Goal: Information Seeking & Learning: Learn about a topic

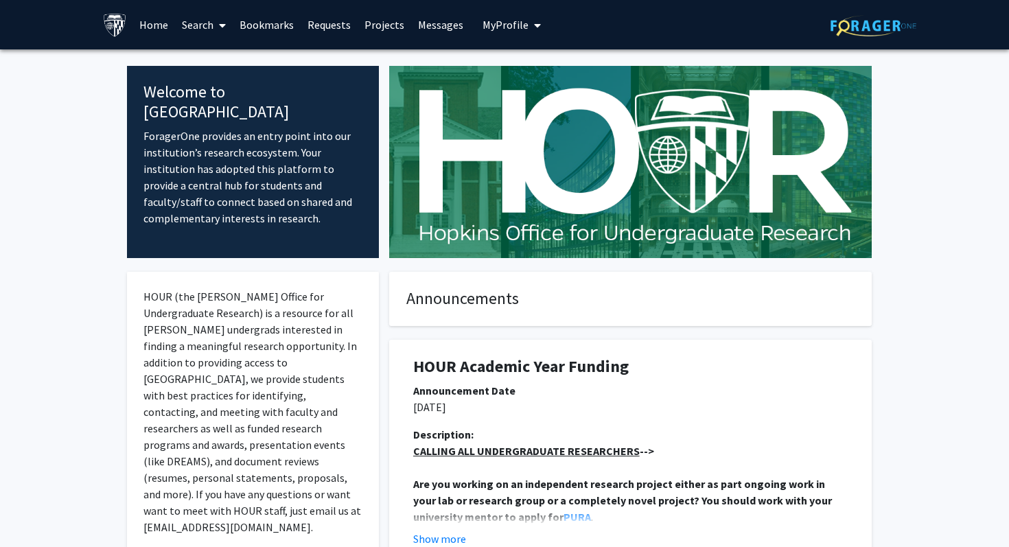
click at [197, 22] on link "Search" at bounding box center [204, 25] width 58 height 48
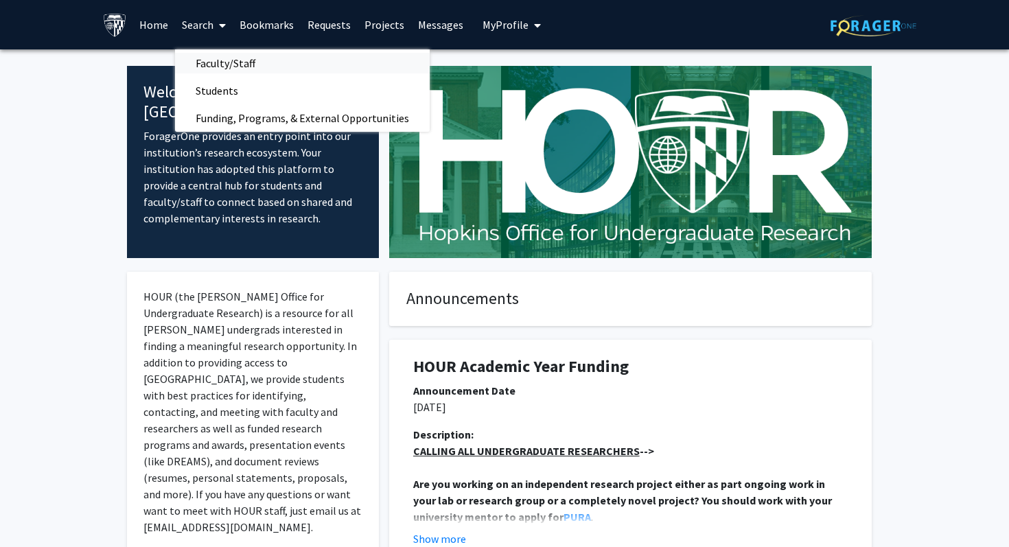
click at [227, 58] on span "Faculty/Staff" at bounding box center [225, 62] width 101 height 27
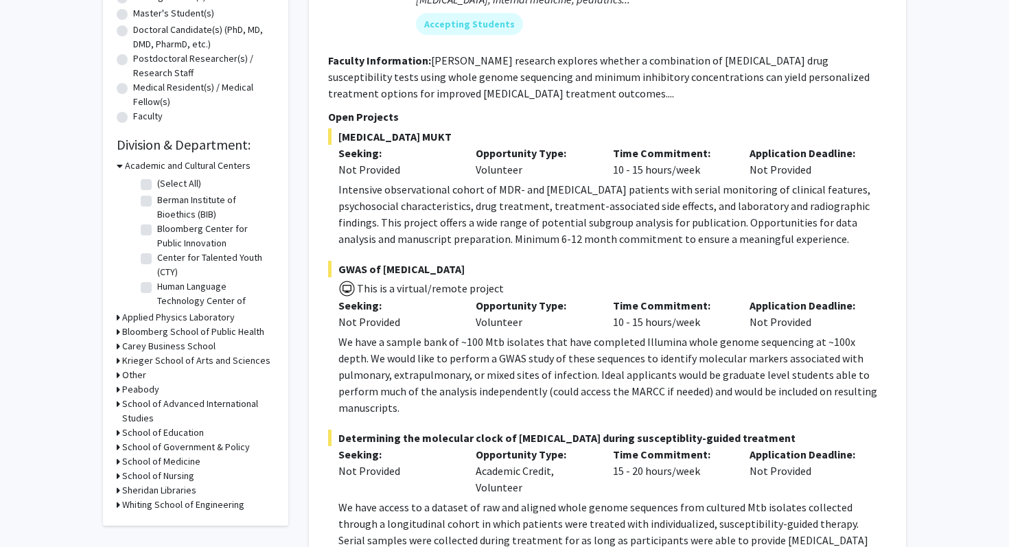
scroll to position [32, 0]
click at [155, 363] on h3 "Krieger School of Arts and Sciences" at bounding box center [196, 361] width 148 height 14
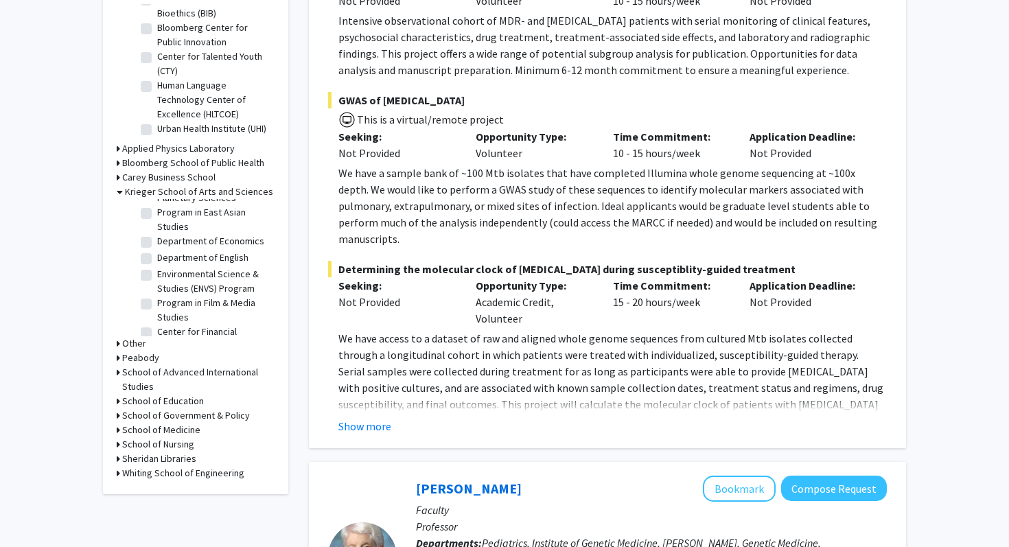
scroll to position [468, 0]
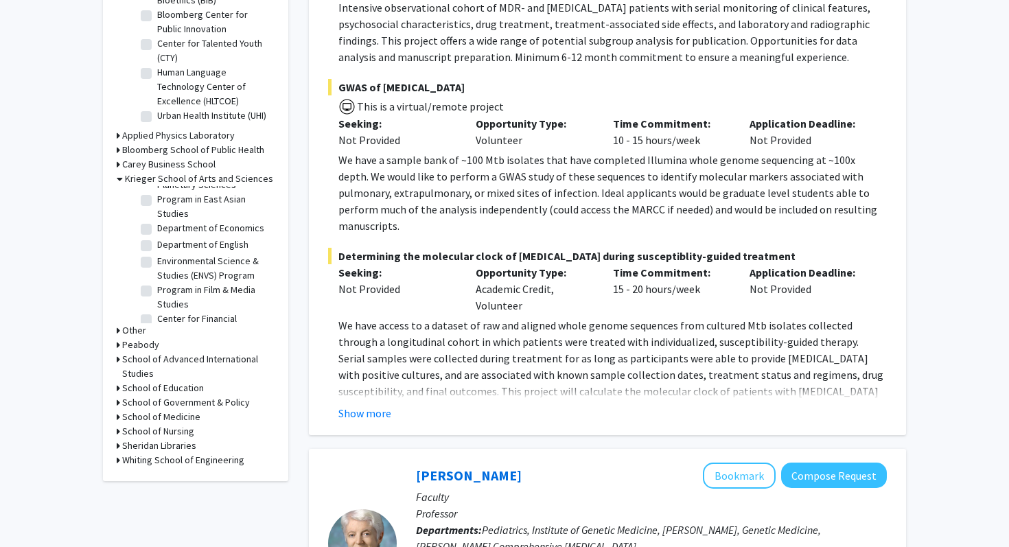
click at [160, 463] on h3 "Whiting School of Engineering" at bounding box center [183, 460] width 122 height 14
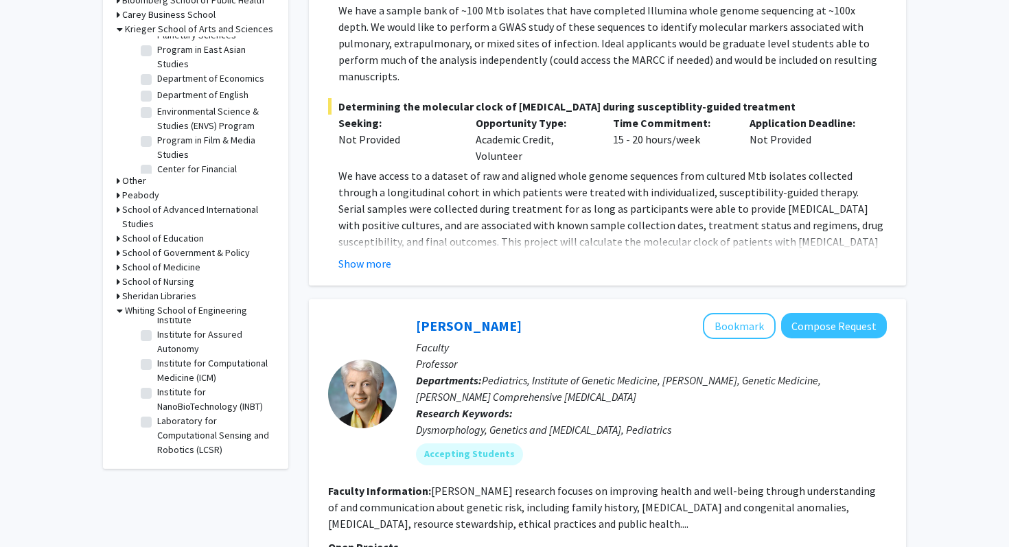
scroll to position [437, 0]
click at [157, 392] on label "Institute for NanoBioTechnology (INBT)" at bounding box center [214, 398] width 114 height 29
click at [157, 392] on input "Institute for NanoBioTechnology (INBT)" at bounding box center [161, 388] width 9 height 9
checkbox input "true"
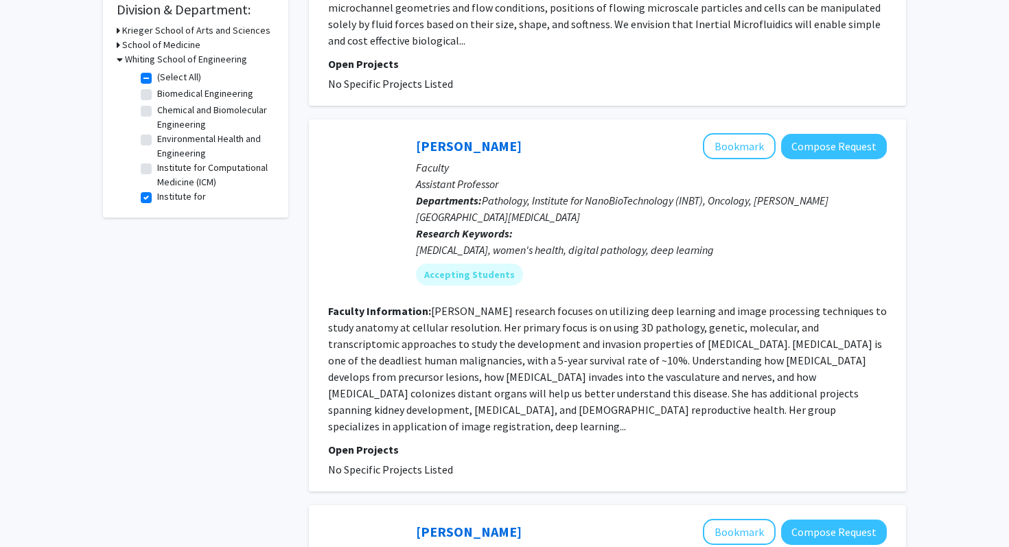
scroll to position [423, 0]
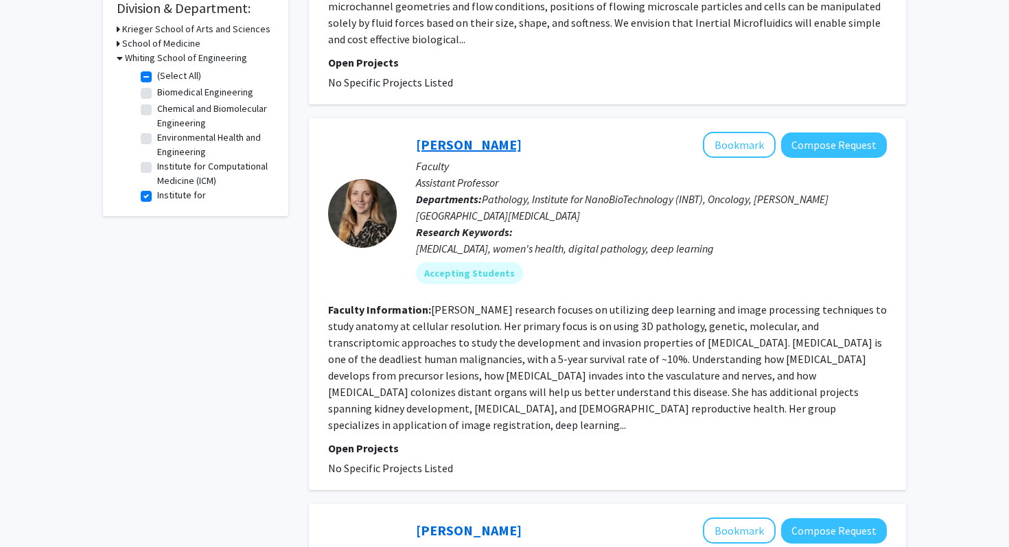
click at [469, 136] on link "[PERSON_NAME]" at bounding box center [469, 144] width 106 height 17
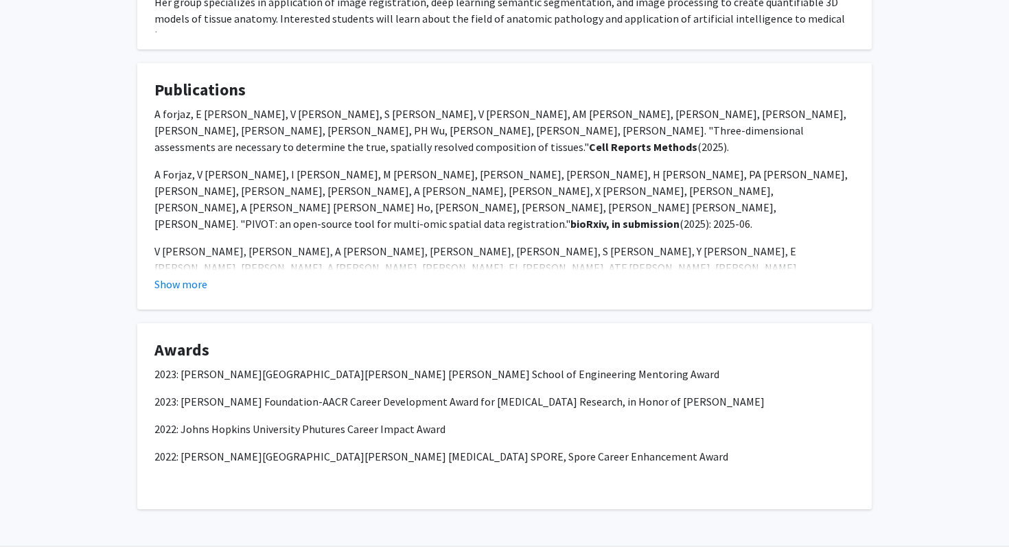
scroll to position [715, 0]
click at [191, 275] on button "Show more" at bounding box center [180, 283] width 53 height 16
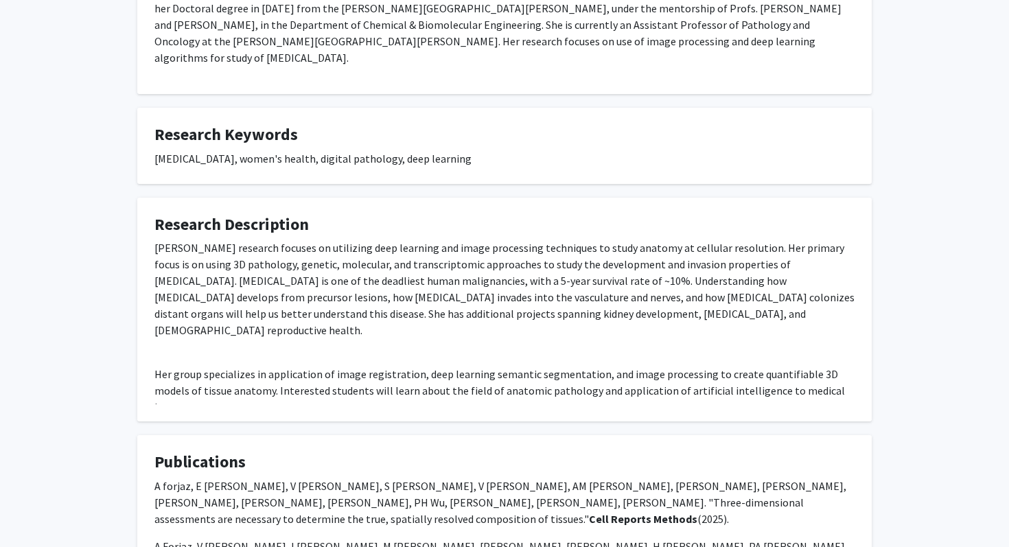
scroll to position [343, 0]
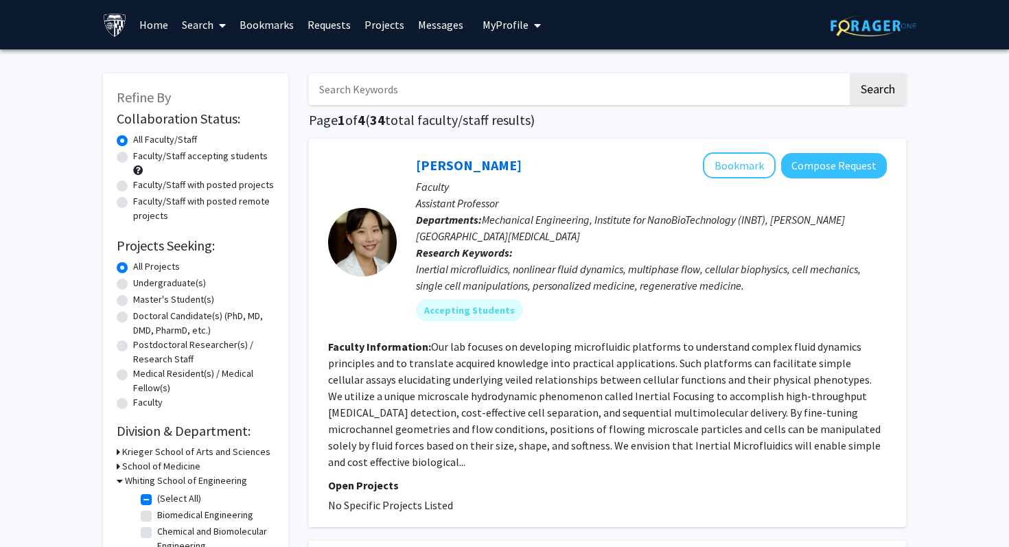
click at [444, 88] on input "Search Keywords" at bounding box center [578, 89] width 539 height 32
type input "urology"
click at [850, 73] on button "Search" at bounding box center [878, 89] width 56 height 32
checkbox input "false"
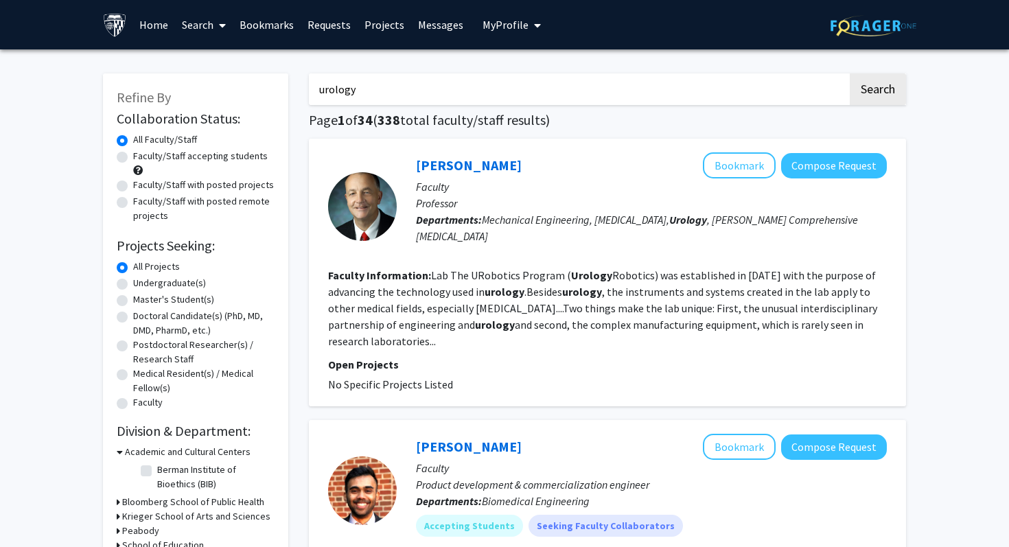
click at [405, 85] on input "urology" at bounding box center [578, 89] width 539 height 32
click at [850, 73] on button "Search" at bounding box center [878, 89] width 56 height 32
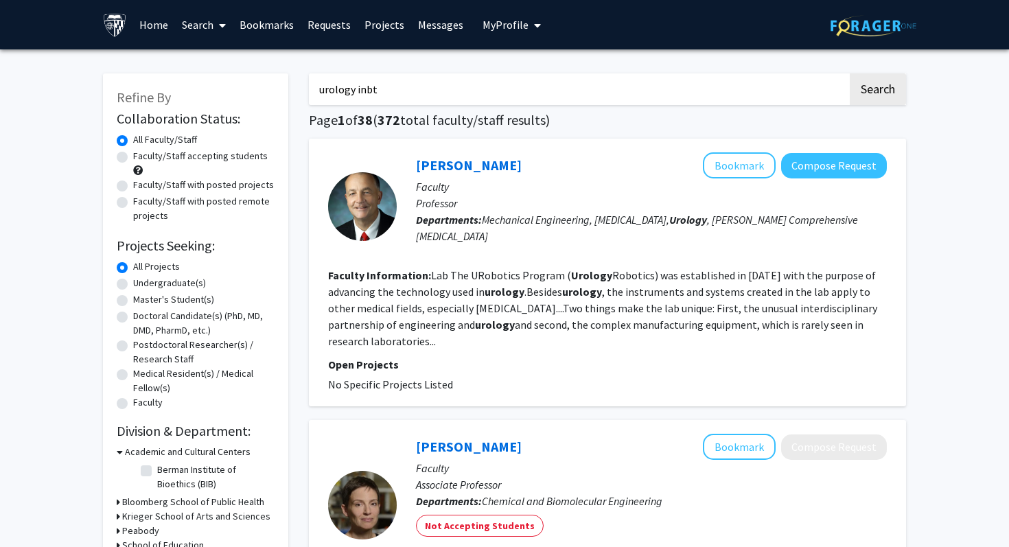
click at [334, 88] on input "urology inbt" at bounding box center [578, 89] width 539 height 32
type input "inbt"
click at [850, 73] on button "Search" at bounding box center [878, 89] width 56 height 32
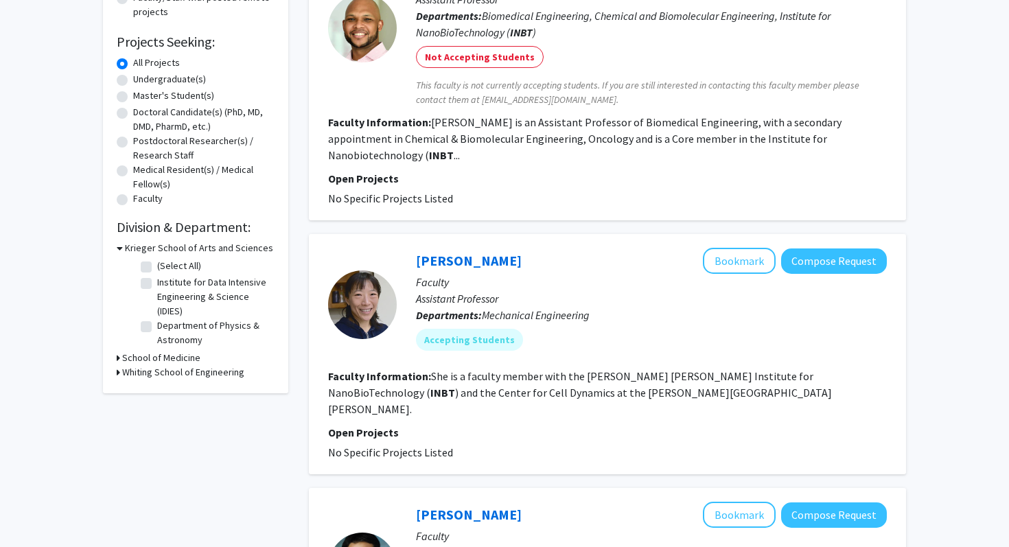
scroll to position [212, 0]
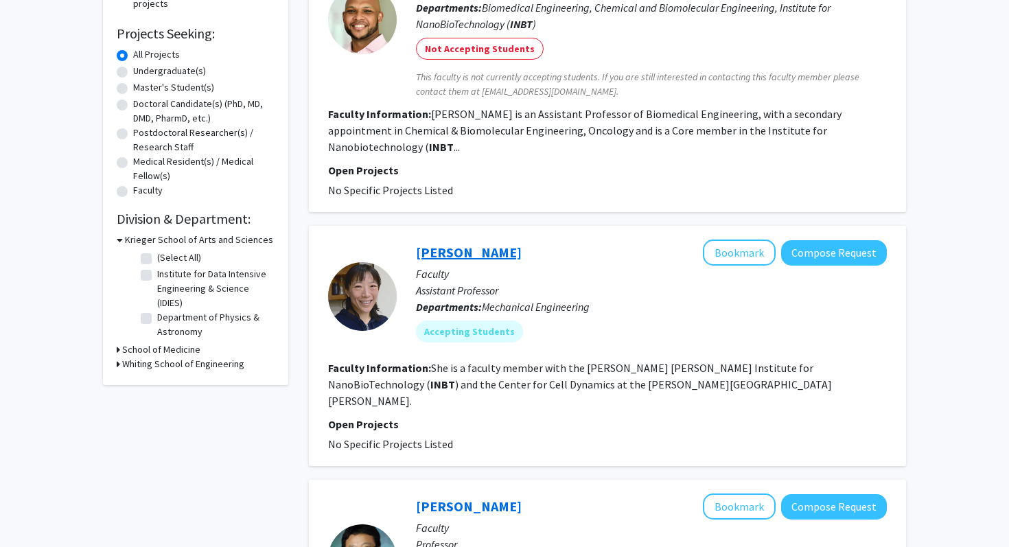
click at [446, 244] on link "[PERSON_NAME]" at bounding box center [469, 252] width 106 height 17
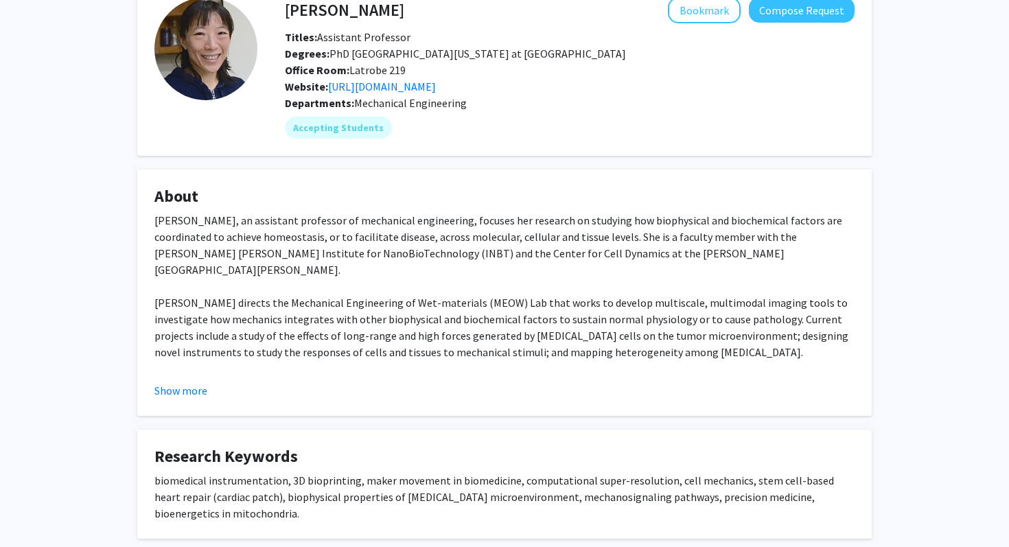
scroll to position [80, 0]
click at [177, 390] on button "Show more" at bounding box center [180, 390] width 53 height 16
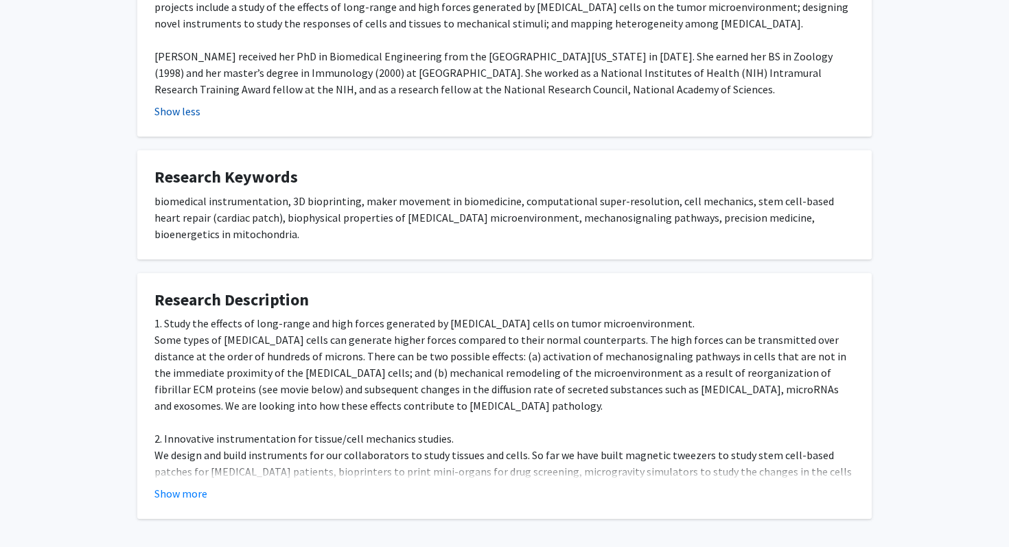
scroll to position [450, 0]
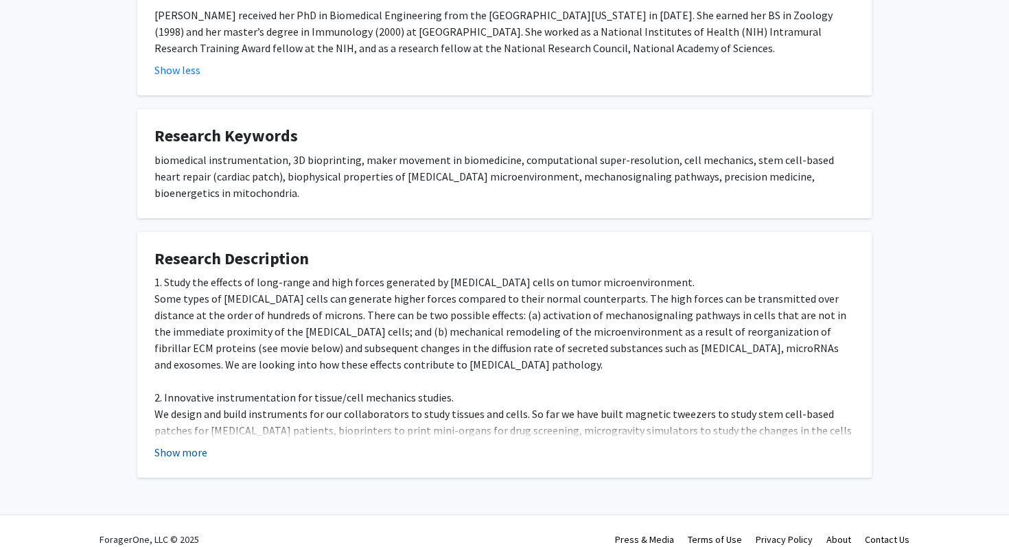
click at [185, 444] on button "Show more" at bounding box center [180, 452] width 53 height 16
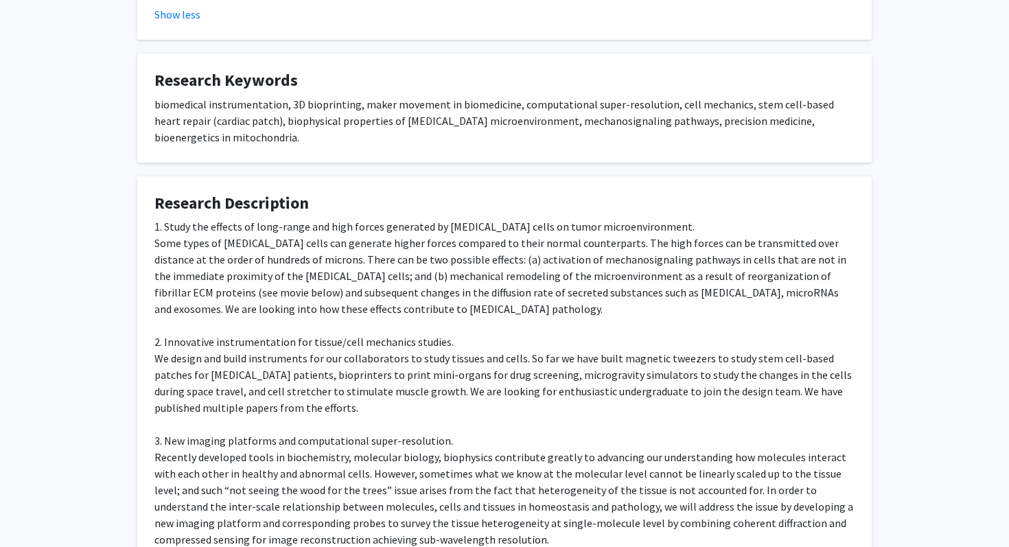
scroll to position [0, 0]
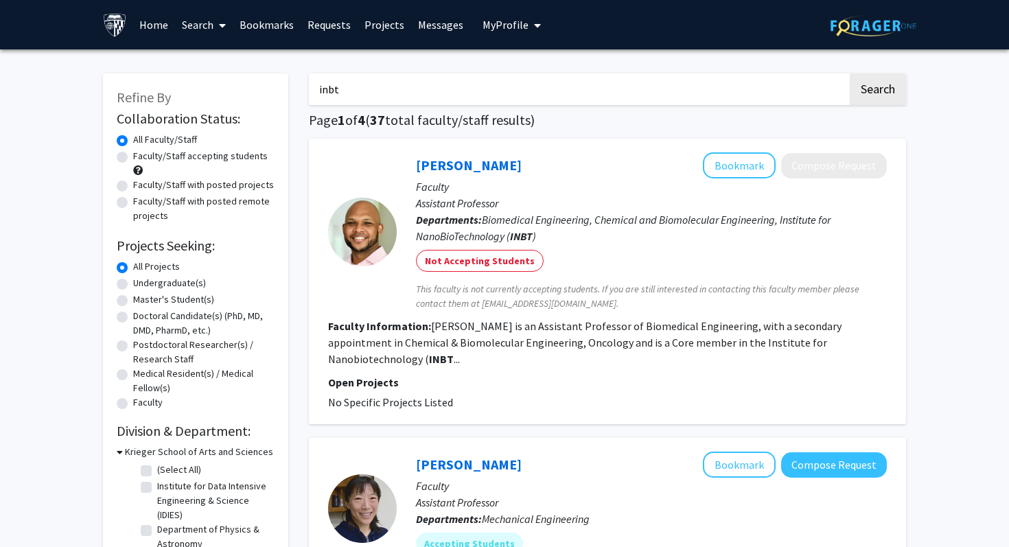
click at [133, 281] on label "Undergraduate(s)" at bounding box center [169, 283] width 73 height 14
click at [133, 281] on input "Undergraduate(s)" at bounding box center [137, 280] width 9 height 9
radio input "true"
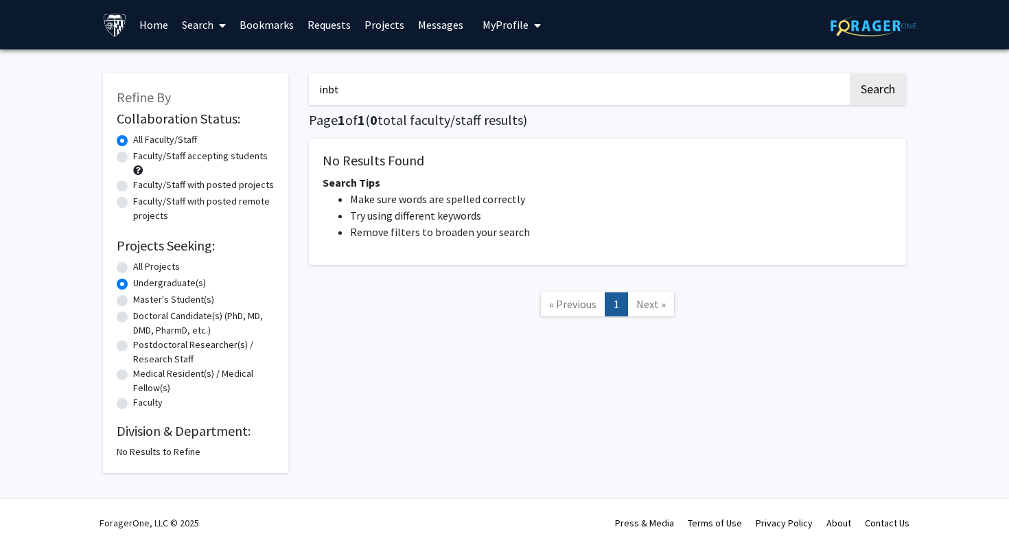
click at [133, 299] on label "Master's Student(s)" at bounding box center [173, 299] width 81 height 14
click at [133, 299] on input "Master's Student(s)" at bounding box center [137, 296] width 9 height 9
radio input "true"
click at [133, 312] on label "Doctoral Candidate(s) (PhD, MD, DMD, PharmD, etc.)" at bounding box center [203, 323] width 141 height 29
click at [133, 312] on input "Doctoral Candidate(s) (PhD, MD, DMD, PharmD, etc.)" at bounding box center [137, 313] width 9 height 9
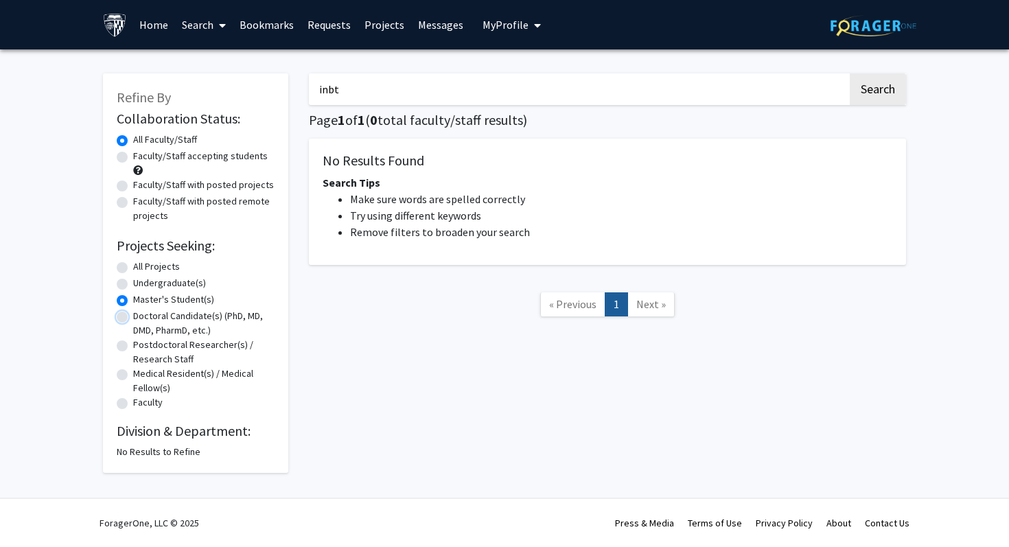
radio input "true"
click at [133, 267] on label "All Projects" at bounding box center [156, 267] width 47 height 14
click at [133, 267] on input "All Projects" at bounding box center [137, 264] width 9 height 9
radio input "true"
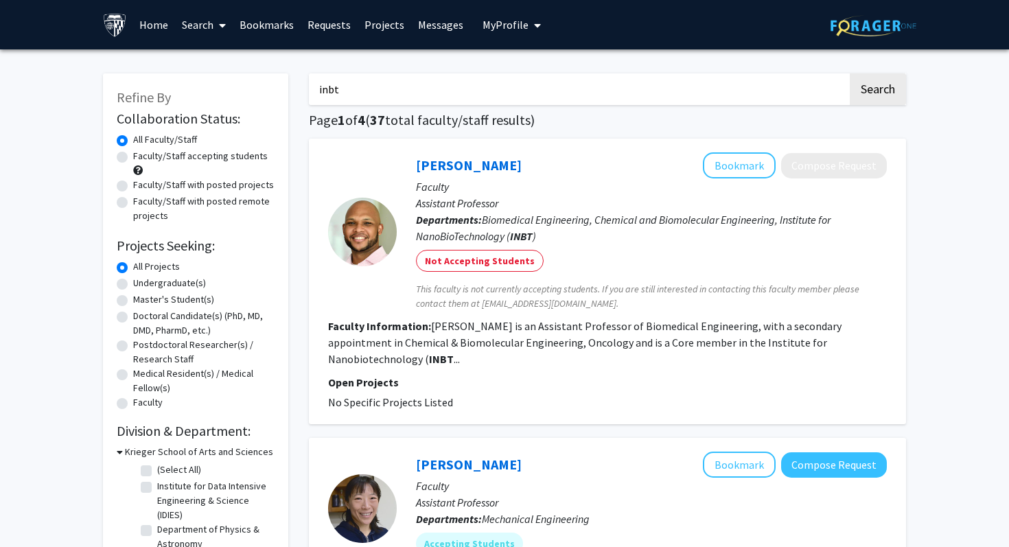
click at [133, 159] on label "Faculty/Staff accepting students" at bounding box center [200, 156] width 135 height 14
click at [133, 158] on input "Faculty/Staff accepting students" at bounding box center [137, 153] width 9 height 9
radio input "true"
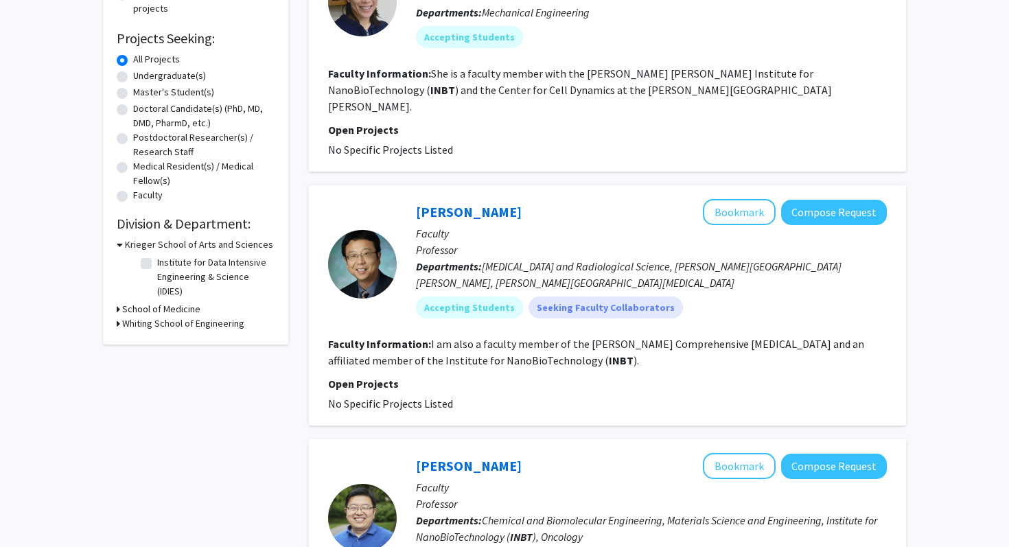
scroll to position [219, 0]
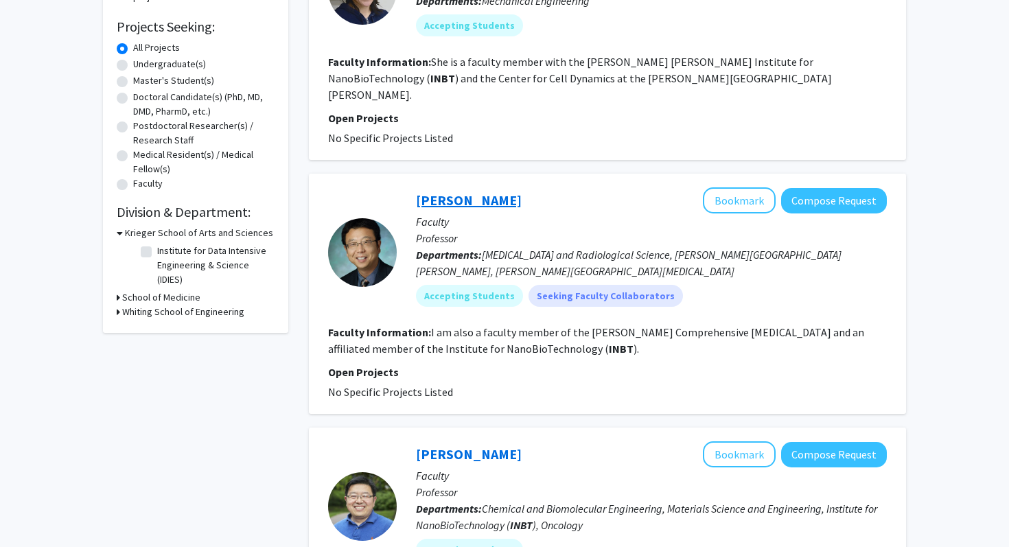
click at [451, 192] on link "[PERSON_NAME]" at bounding box center [469, 200] width 106 height 17
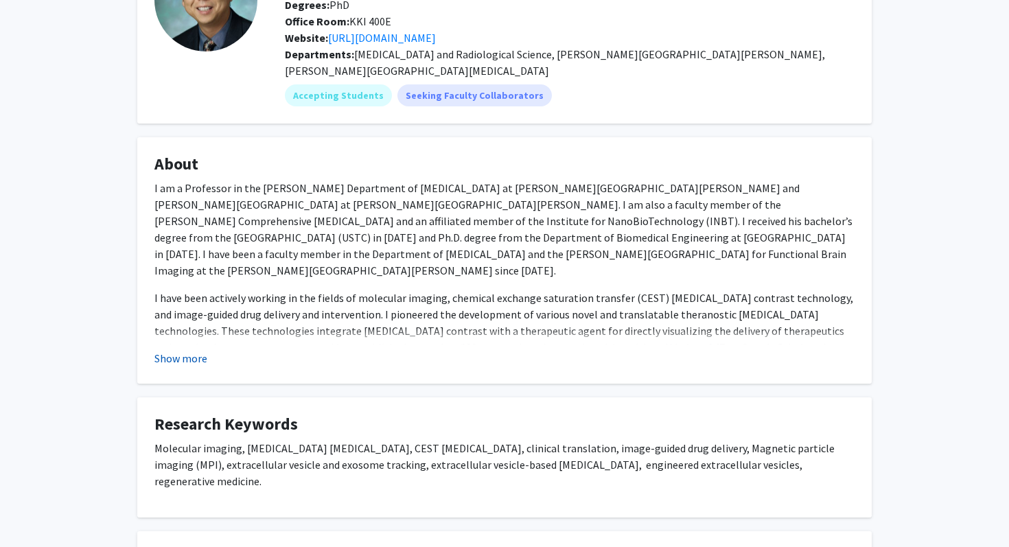
scroll to position [129, 0]
click at [191, 349] on button "Show more" at bounding box center [180, 357] width 53 height 16
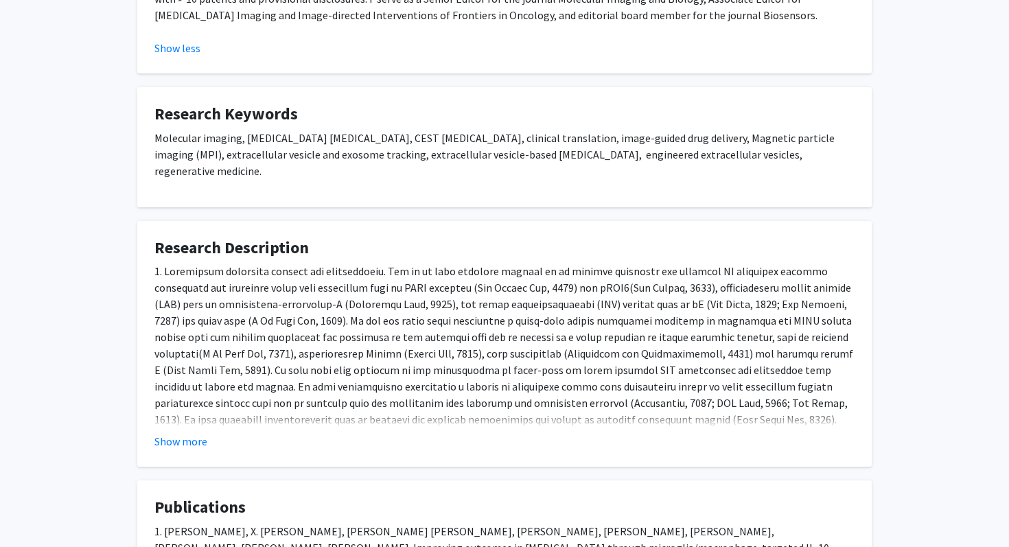
scroll to position [501, 0]
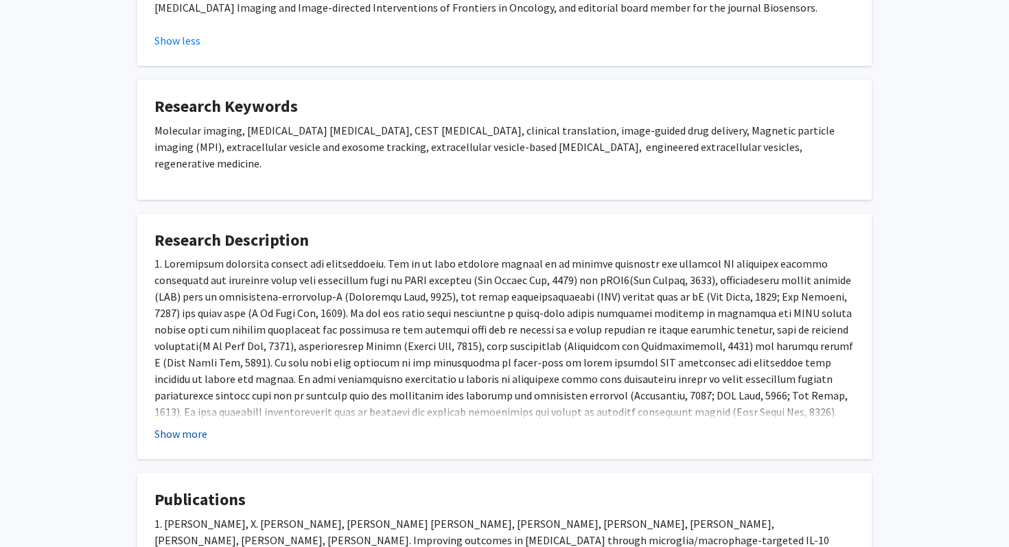
click at [184, 426] on button "Show more" at bounding box center [180, 434] width 53 height 16
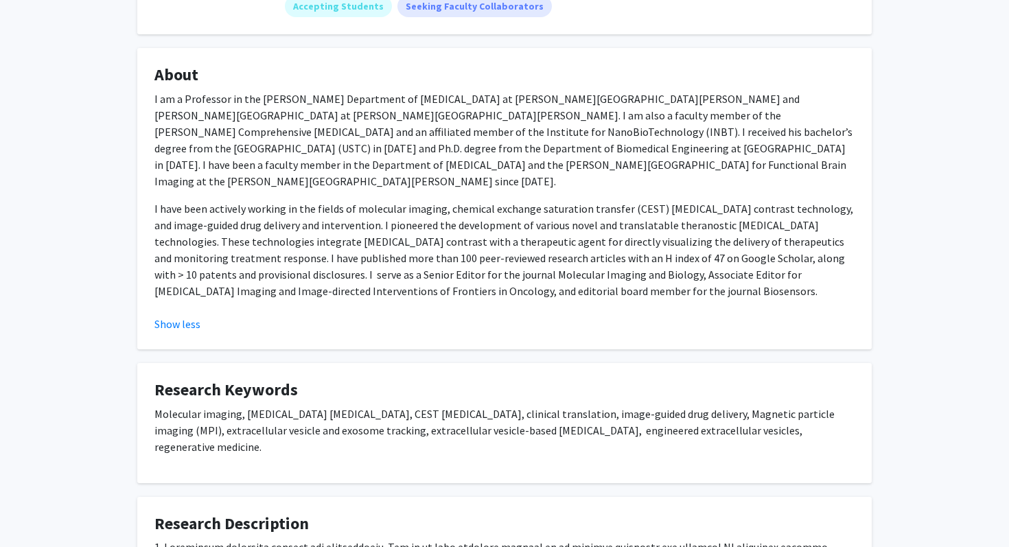
scroll to position [0, 0]
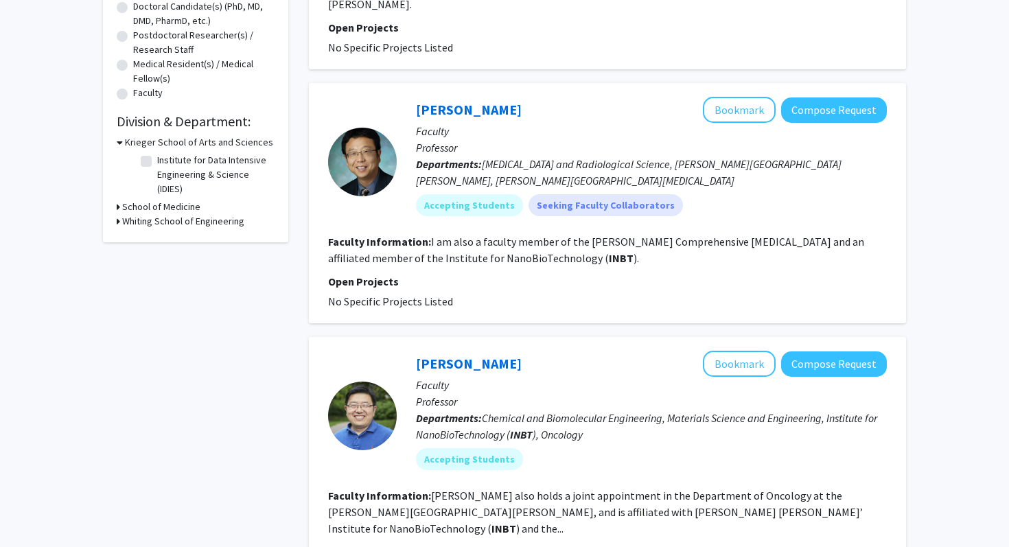
scroll to position [320, 0]
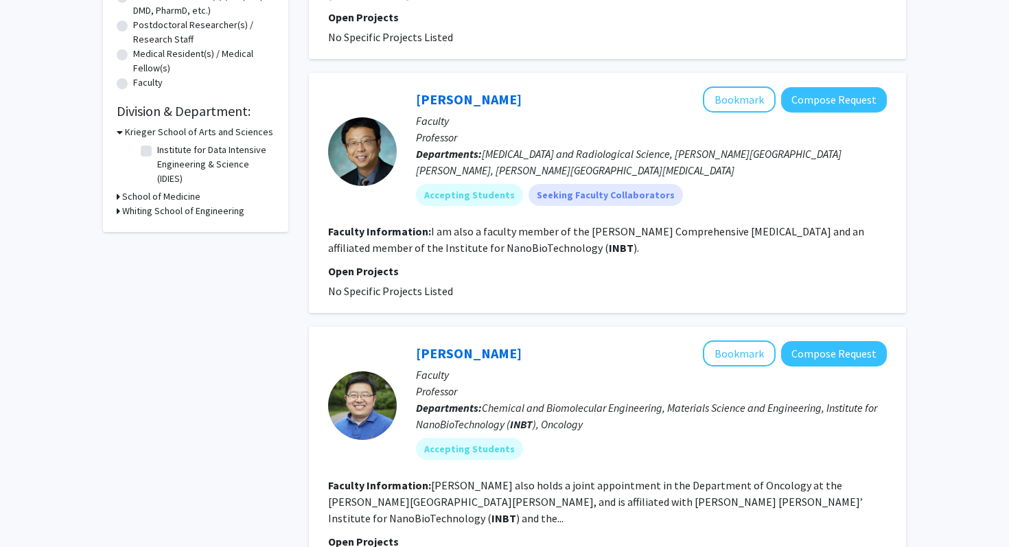
click at [183, 214] on h3 "Whiting School of Engineering" at bounding box center [183, 211] width 122 height 14
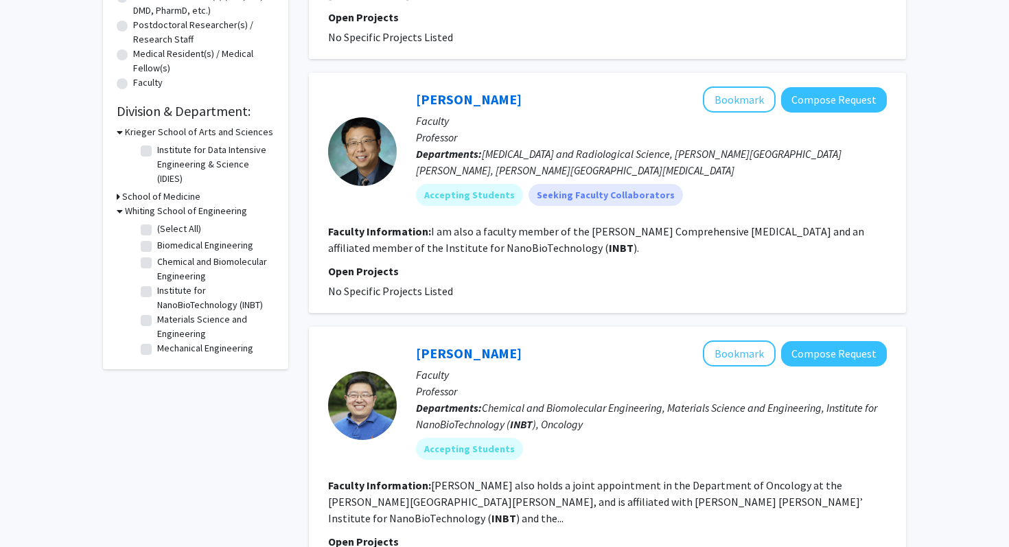
click at [157, 291] on label "Institute for NanoBioTechnology (INBT)" at bounding box center [214, 298] width 114 height 29
click at [157, 291] on input "Institute for NanoBioTechnology (INBT)" at bounding box center [161, 288] width 9 height 9
checkbox input "true"
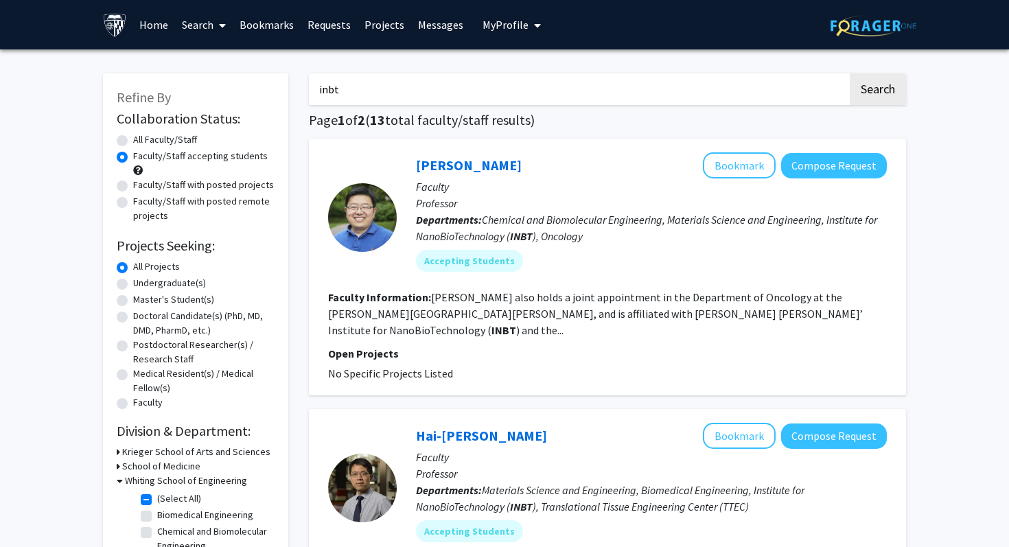
click at [330, 94] on input "inbt" at bounding box center [578, 89] width 539 height 32
type input "="
click at [850, 73] on button "Search" at bounding box center [878, 89] width 56 height 32
radio input "true"
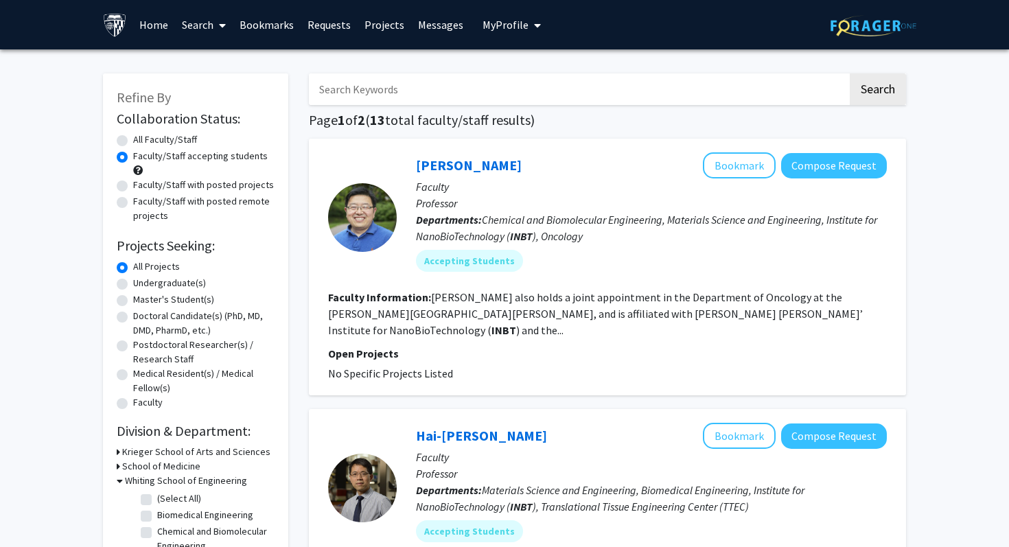
checkbox input "false"
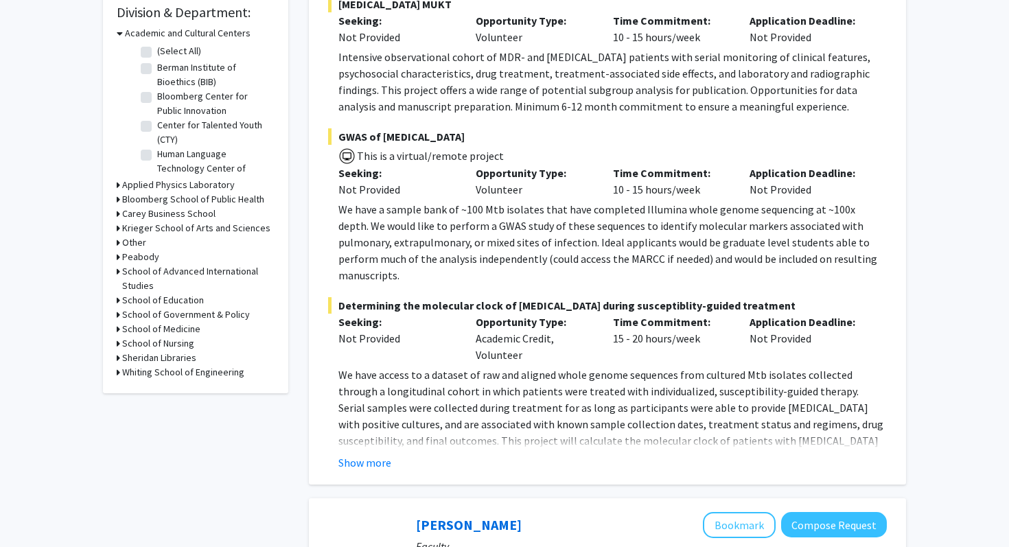
scroll to position [446, 0]
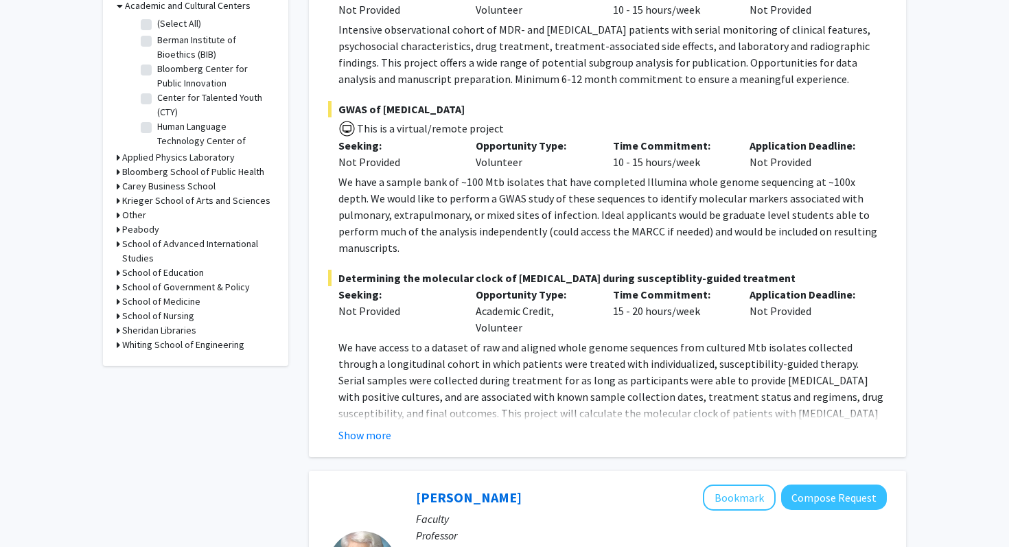
click at [159, 345] on h3 "Whiting School of Engineering" at bounding box center [183, 345] width 122 height 14
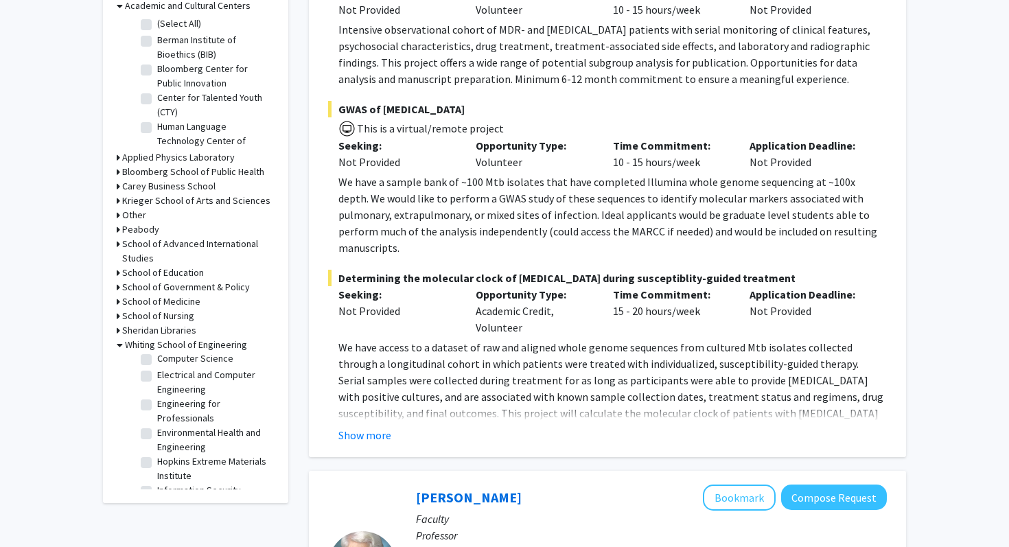
scroll to position [411, 0]
click at [157, 451] on label "Institute for NanoBioTechnology (INBT)" at bounding box center [214, 459] width 114 height 29
click at [157, 451] on input "Institute for NanoBioTechnology (INBT)" at bounding box center [161, 449] width 9 height 9
checkbox input "true"
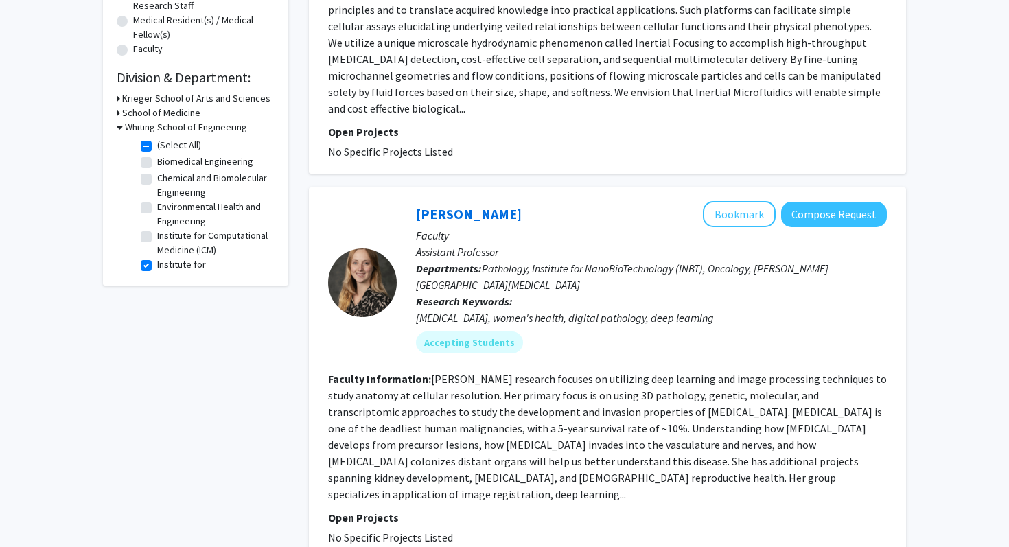
scroll to position [346, 0]
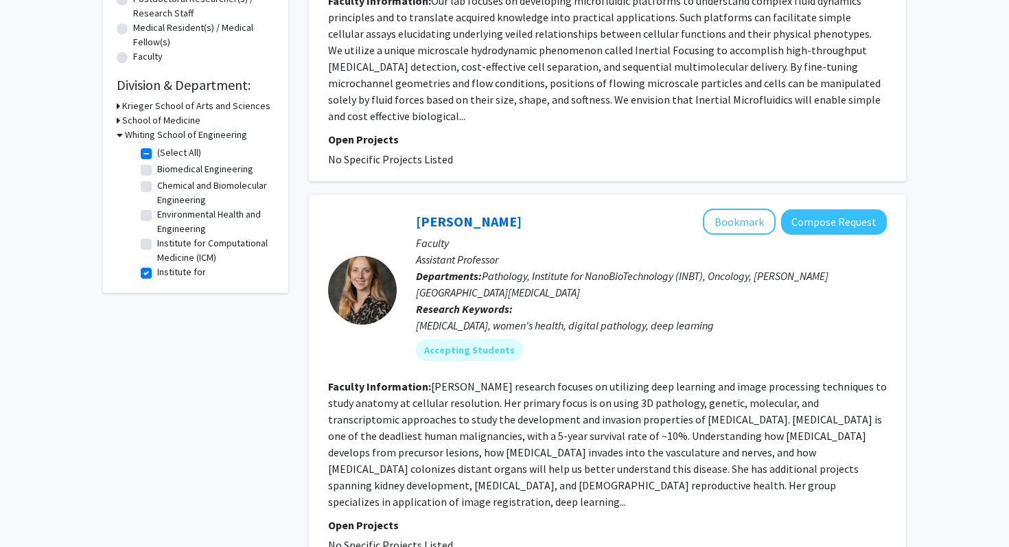
click at [160, 108] on h3 "Krieger School of Arts and Sciences" at bounding box center [196, 106] width 148 height 14
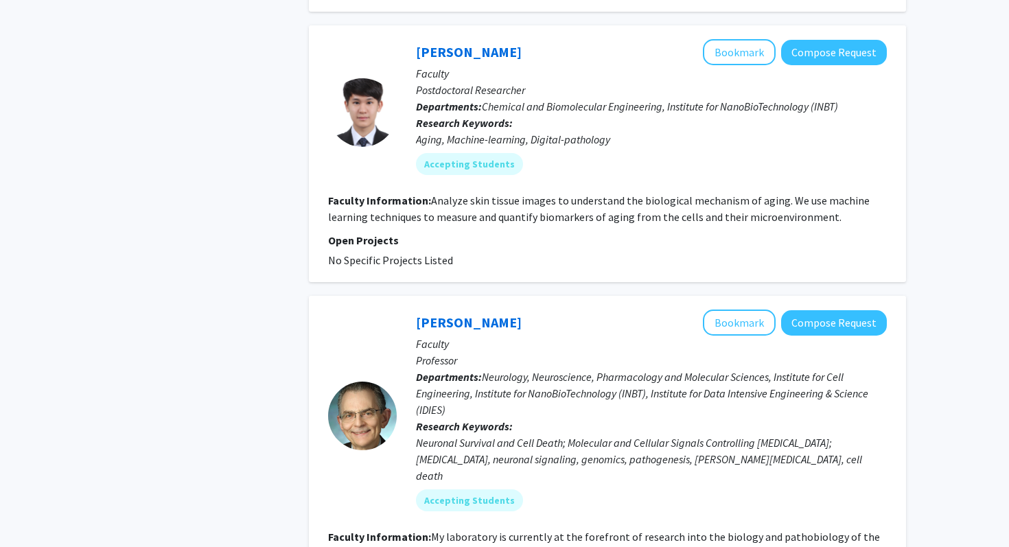
scroll to position [892, 0]
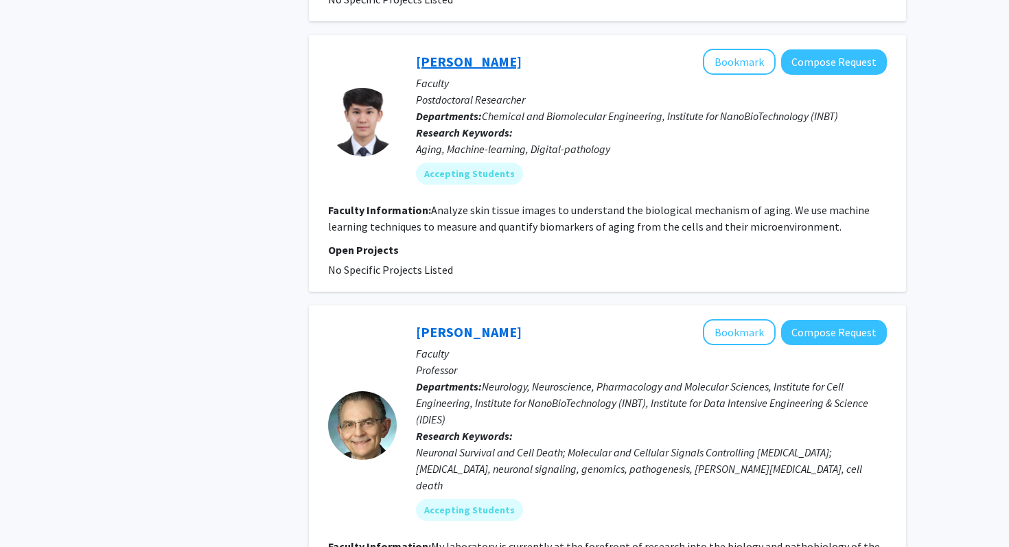
click at [450, 53] on link "[PERSON_NAME]" at bounding box center [469, 61] width 106 height 17
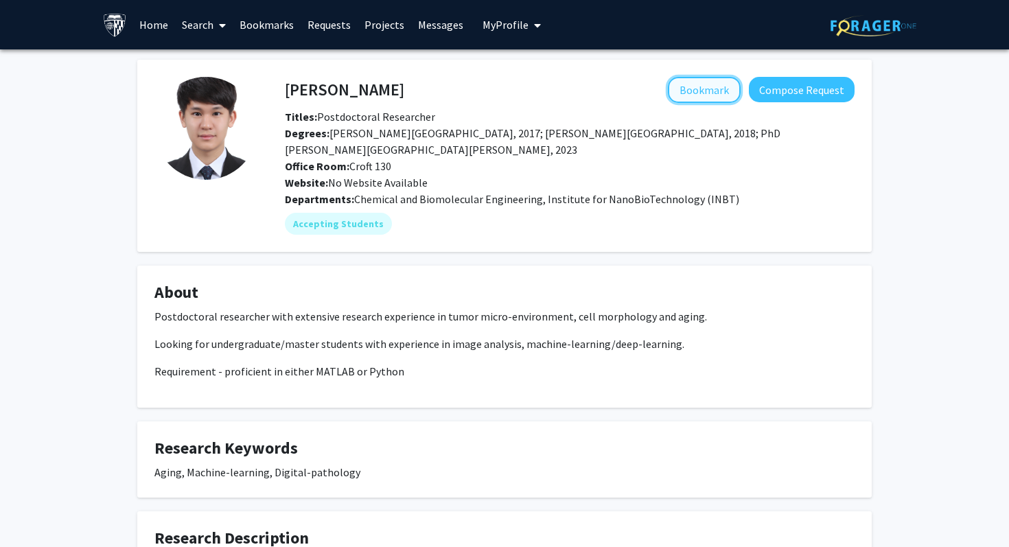
click at [694, 100] on button "Bookmark" at bounding box center [704, 90] width 73 height 26
click at [317, 88] on h4 "[PERSON_NAME]" at bounding box center [344, 89] width 119 height 25
click at [328, 25] on link "Requests" at bounding box center [329, 25] width 57 height 48
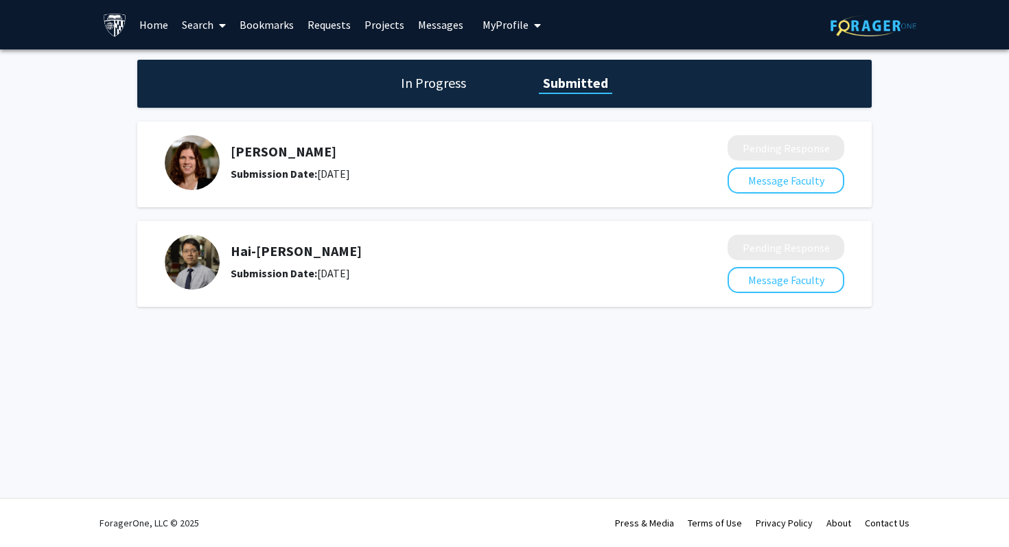
click at [430, 24] on link "Messages" at bounding box center [440, 25] width 59 height 48
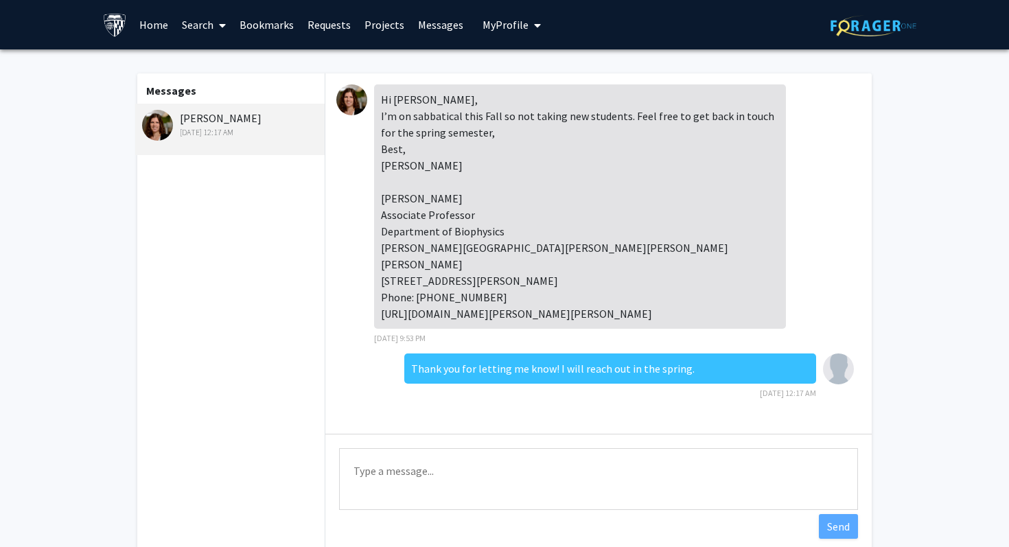
scroll to position [2, 0]
click at [509, 30] on span "My Profile" at bounding box center [506, 25] width 46 height 14
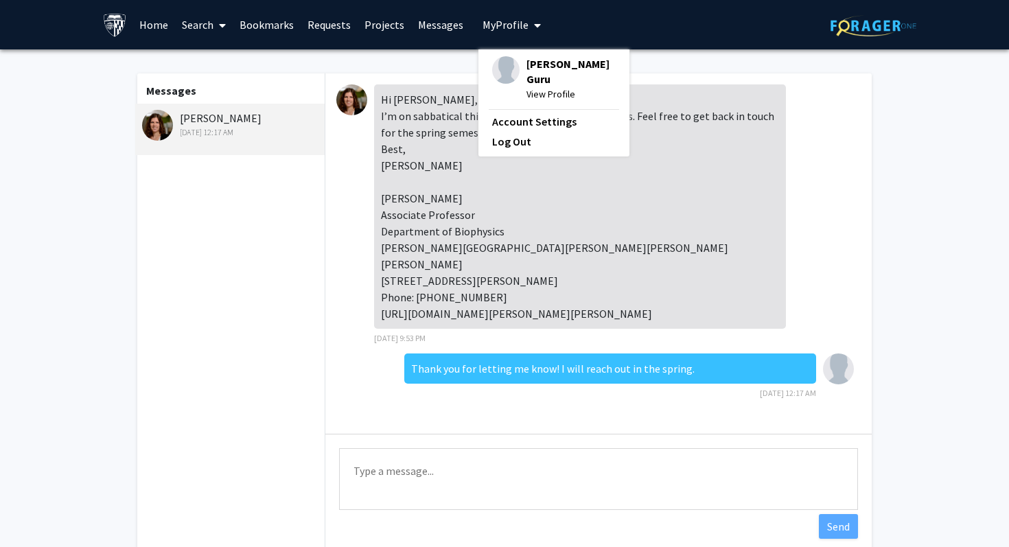
click at [517, 72] on div "[PERSON_NAME] Guru View Profile" at bounding box center [554, 78] width 124 height 45
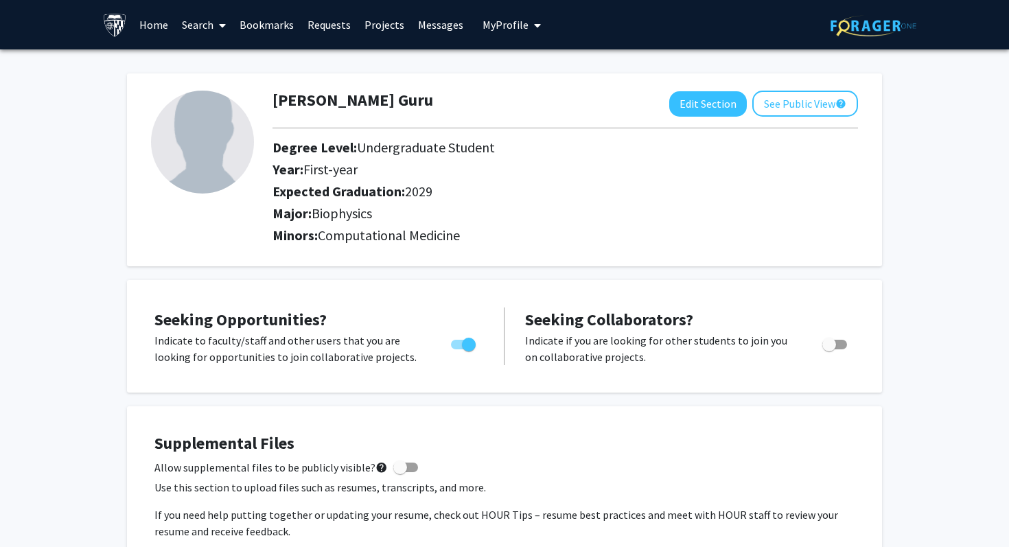
click at [417, 32] on link "Messages" at bounding box center [440, 25] width 59 height 48
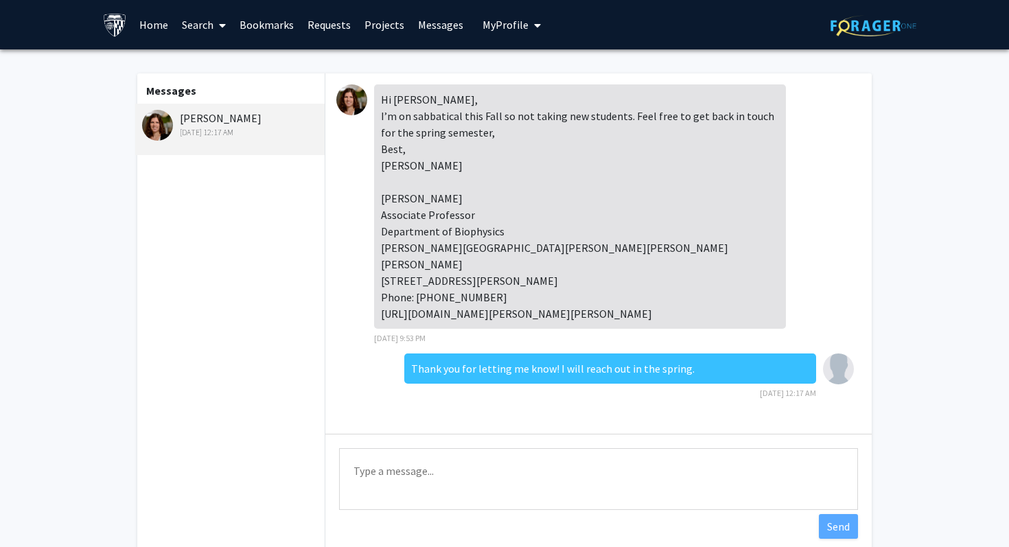
scroll to position [2, 0]
click at [115, 31] on img at bounding box center [115, 25] width 24 height 24
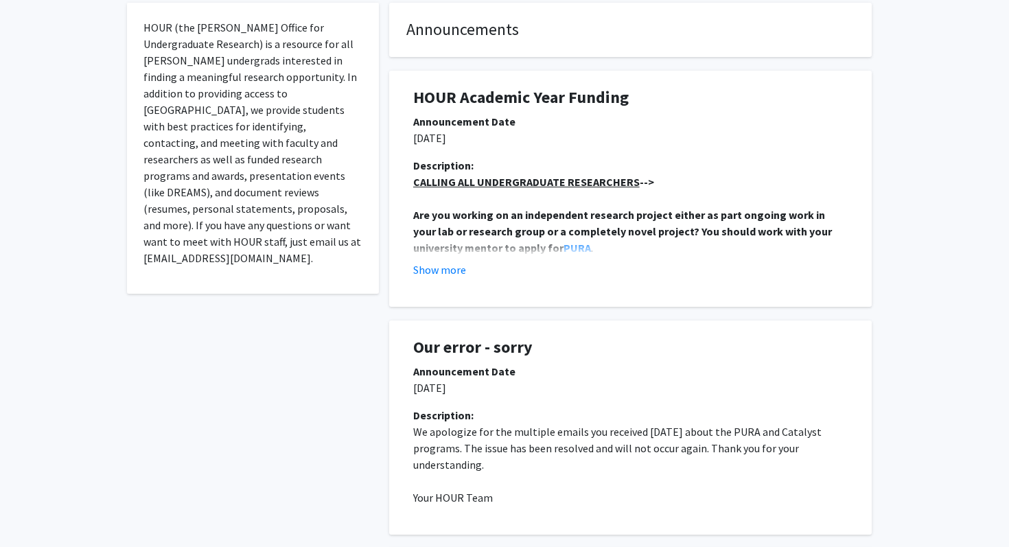
scroll to position [275, 0]
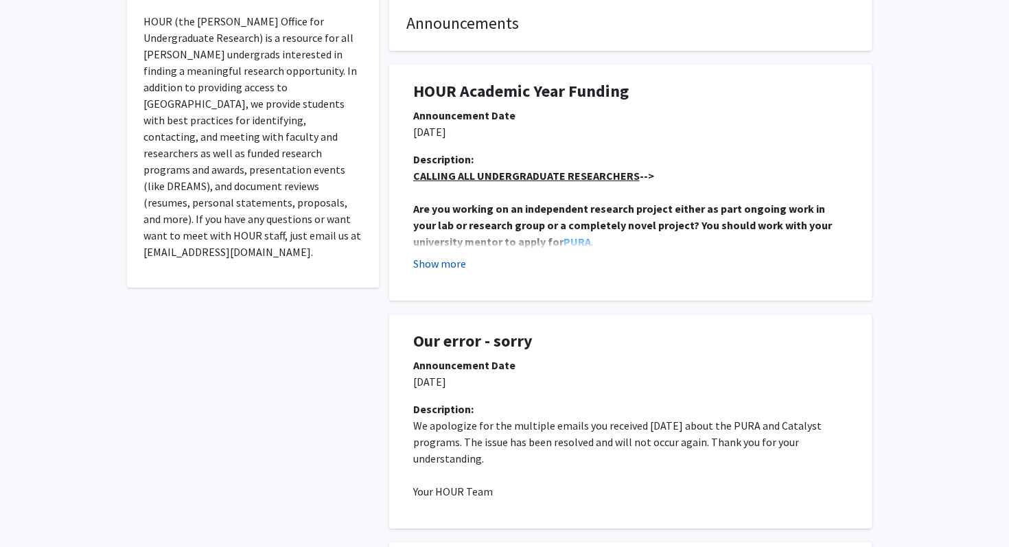
click at [448, 268] on button "Show more" at bounding box center [439, 263] width 53 height 16
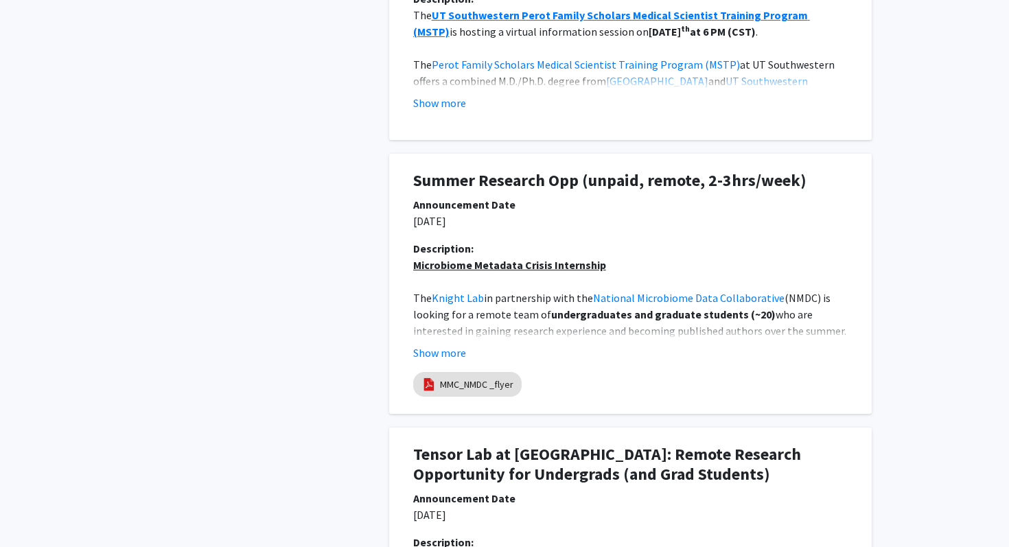
scroll to position [1425, 0]
click at [438, 349] on button "Show more" at bounding box center [439, 352] width 53 height 16
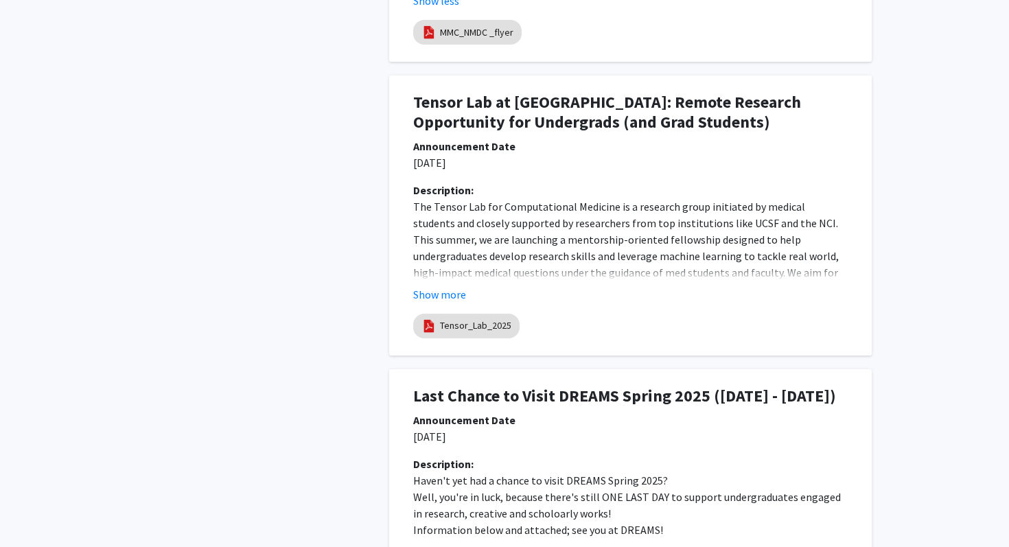
scroll to position [2372, 0]
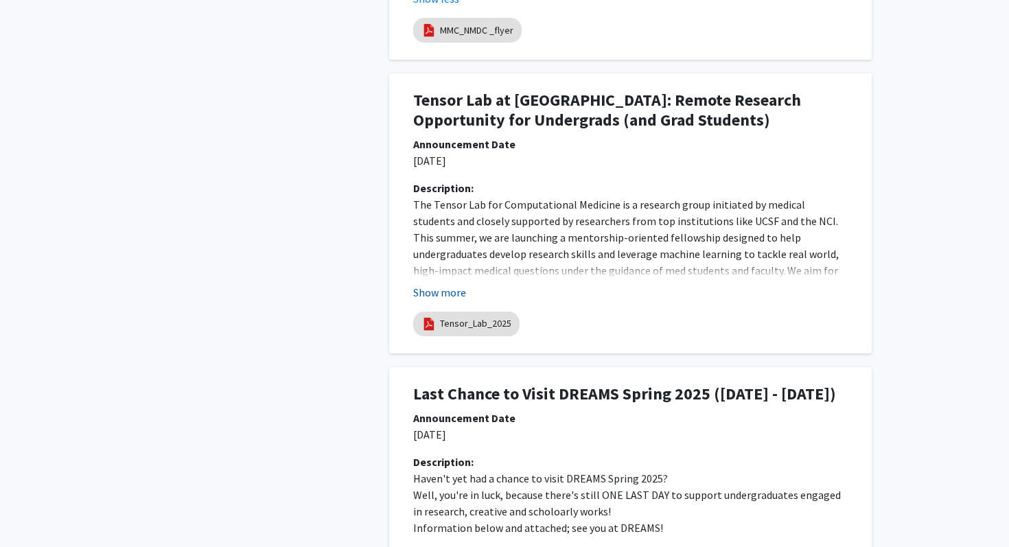
click at [455, 284] on button "Show more" at bounding box center [439, 292] width 53 height 16
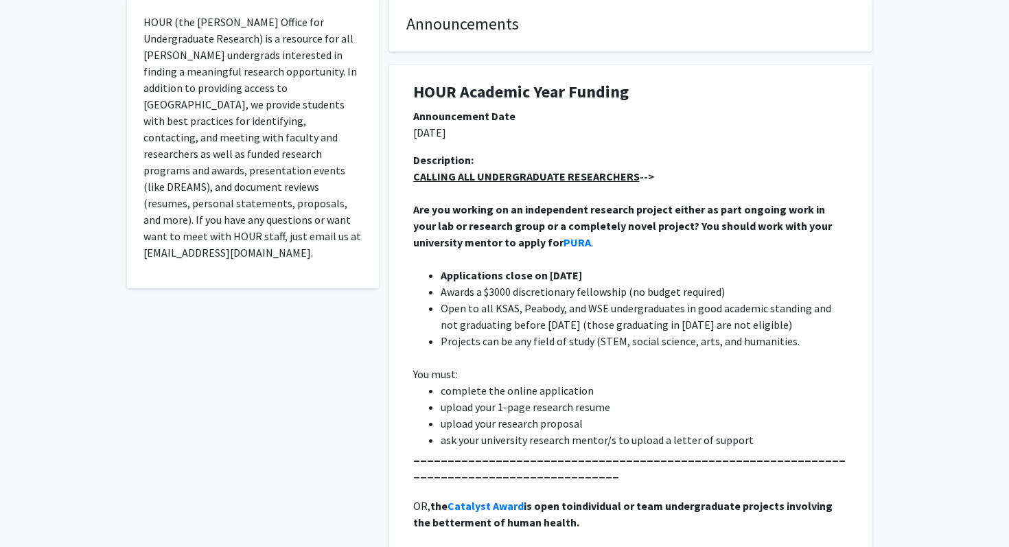
scroll to position [0, 0]
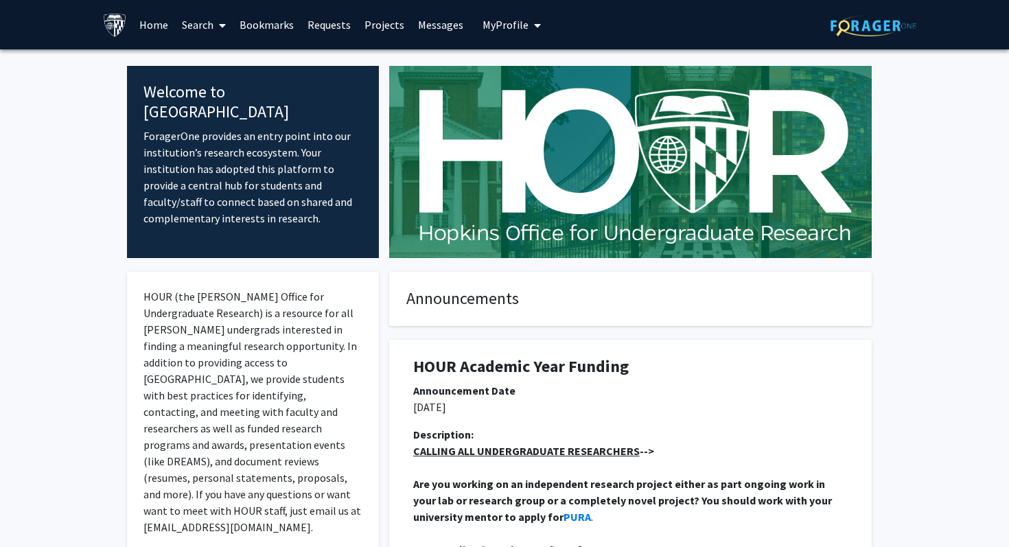
click at [118, 23] on img at bounding box center [115, 25] width 24 height 24
